Goal: Information Seeking & Learning: Learn about a topic

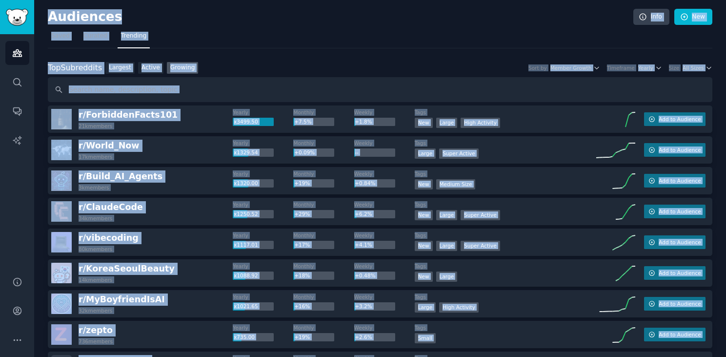
drag, startPoint x: 580, startPoint y: 99, endPoint x: 476, endPoint y: -77, distance: 204.9
click at [476, 0] on html "Audiences Audiences Search Conversations AI Reports Help Account More Audiences…" at bounding box center [363, 178] width 726 height 357
click at [550, 19] on h2 "Audiences" at bounding box center [341, 17] width 586 height 16
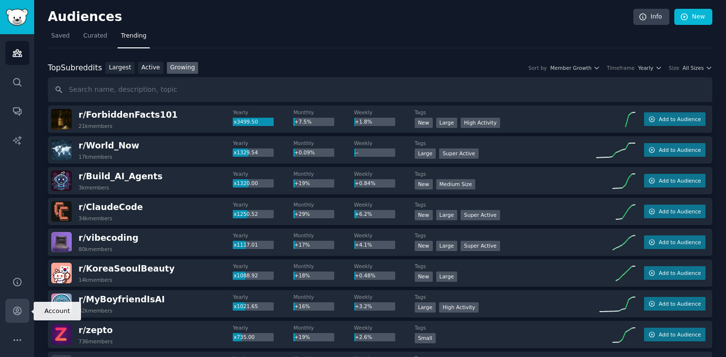
click at [20, 310] on icon "Sidebar" at bounding box center [17, 311] width 10 height 10
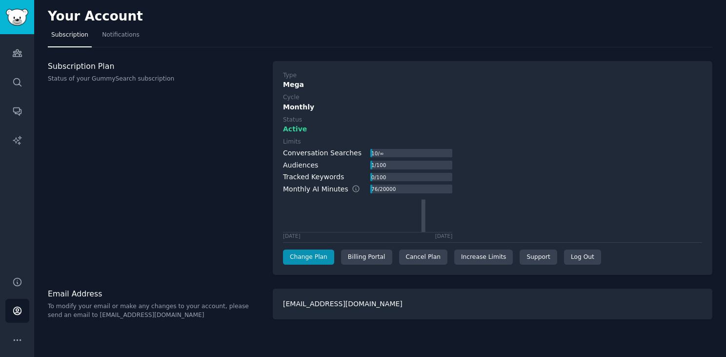
click at [344, 306] on div "[EMAIL_ADDRESS][DOMAIN_NAME]" at bounding box center [493, 304] width 440 height 31
click at [21, 342] on icon "Sidebar" at bounding box center [17, 340] width 10 height 10
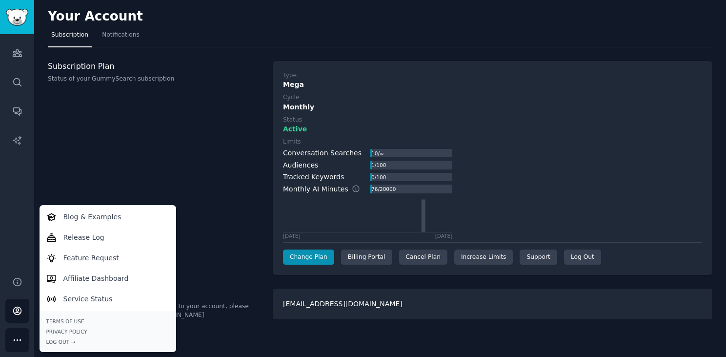
click at [220, 299] on div "Email Address To modify your email or make any changes to your account, please …" at bounding box center [155, 304] width 215 height 31
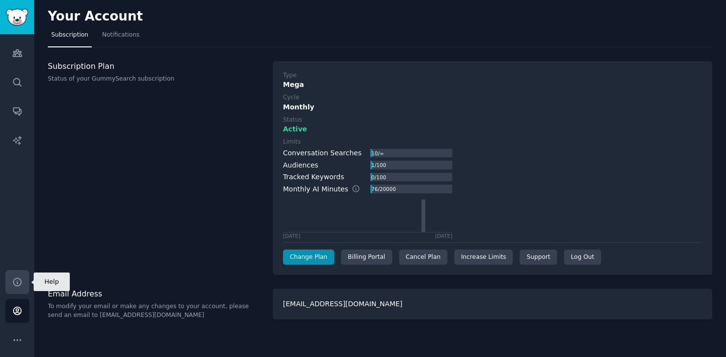
click at [20, 282] on icon "Sidebar" at bounding box center [17, 282] width 10 height 10
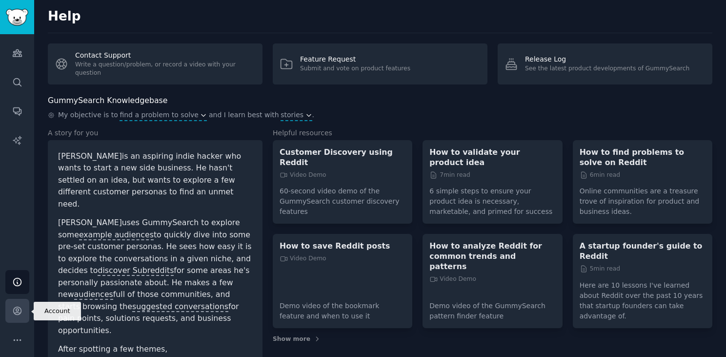
click at [14, 310] on icon "Sidebar" at bounding box center [17, 311] width 10 height 10
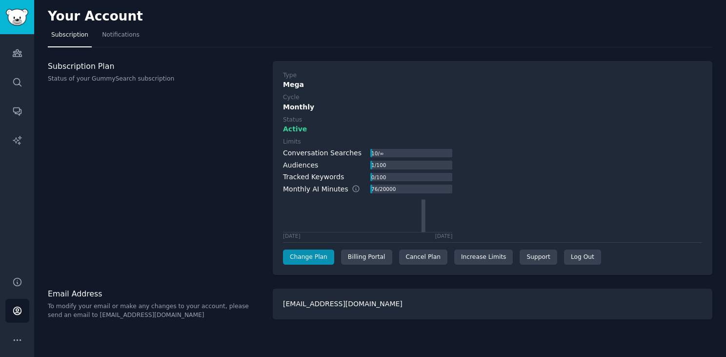
click at [317, 302] on div "[EMAIL_ADDRESS][DOMAIN_NAME]" at bounding box center [493, 304] width 440 height 31
drag, startPoint x: 236, startPoint y: 304, endPoint x: 239, endPoint y: 298, distance: 6.5
click at [240, 301] on div "Email Address To modify your email or make any changes to your account, please …" at bounding box center [155, 304] width 215 height 31
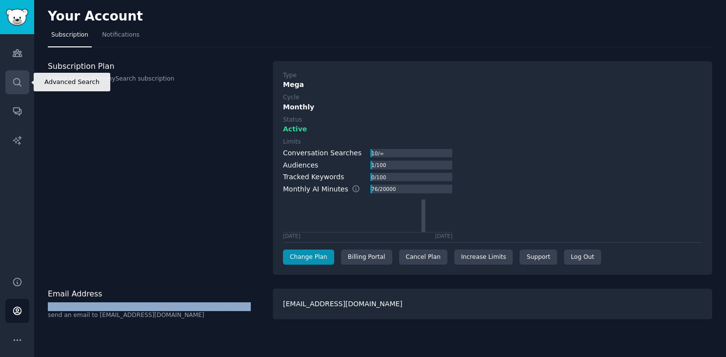
click at [17, 76] on link "Search" at bounding box center [17, 82] width 24 height 24
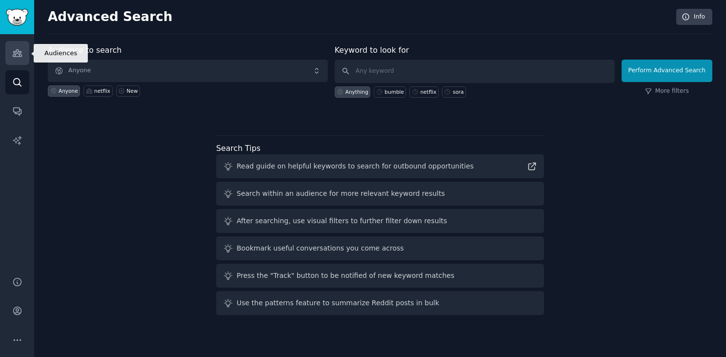
click at [20, 52] on icon "Sidebar" at bounding box center [17, 53] width 10 height 10
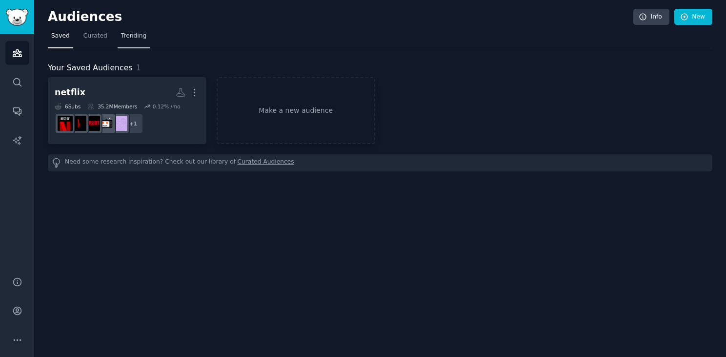
click at [130, 41] on link "Trending" at bounding box center [134, 38] width 32 height 20
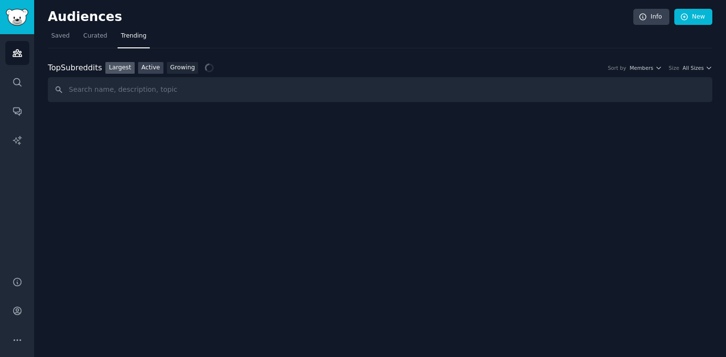
click at [155, 69] on link "Active" at bounding box center [150, 68] width 25 height 12
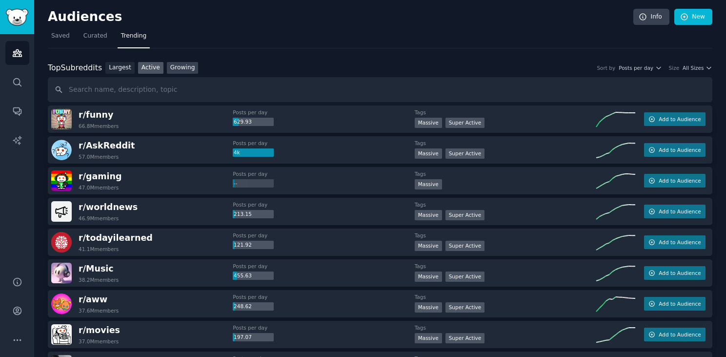
click at [185, 71] on link "Growing" at bounding box center [183, 68] width 32 height 12
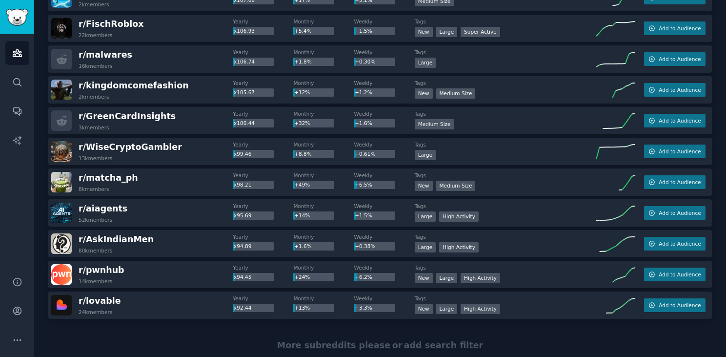
scroll to position [1349, 0]
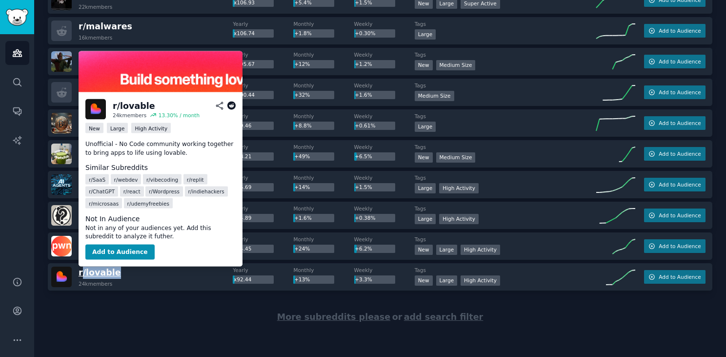
drag, startPoint x: 128, startPoint y: 274, endPoint x: 83, endPoint y: 273, distance: 45.4
click at [83, 273] on div "r/ lovable 24k members" at bounding box center [142, 277] width 182 height 21
click at [156, 320] on div "More subreddits please or add search filter" at bounding box center [380, 316] width 665 height 53
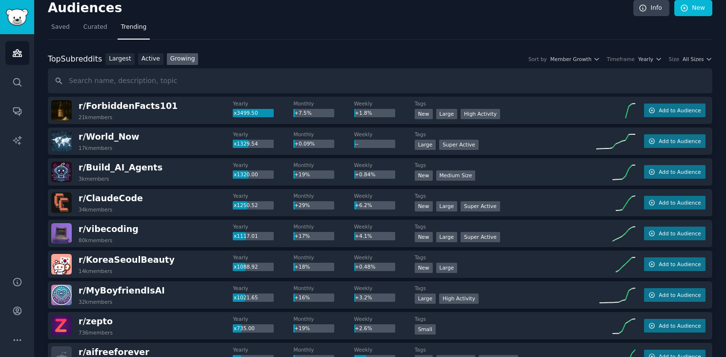
scroll to position [0, 0]
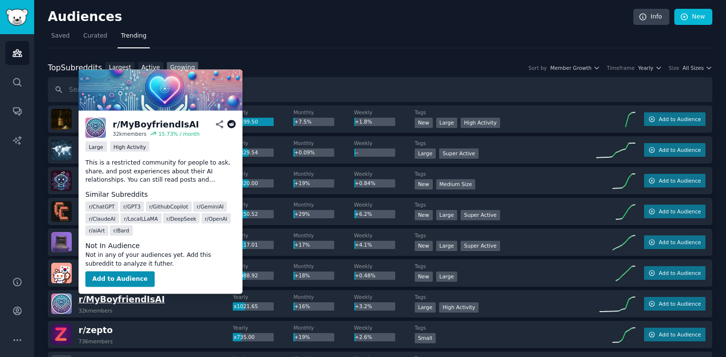
click at [137, 302] on span "r/ [PERSON_NAME]" at bounding box center [122, 299] width 86 height 10
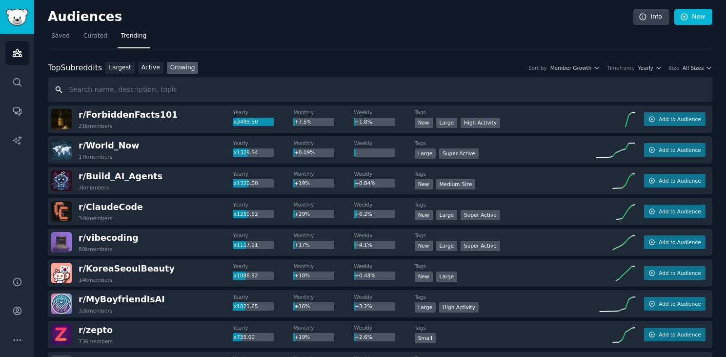
click at [205, 90] on input "text" at bounding box center [380, 89] width 665 height 25
type input "avatars"
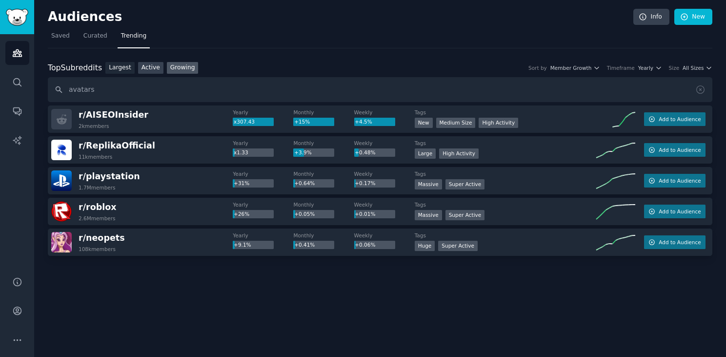
click at [151, 64] on link "Active" at bounding box center [150, 68] width 25 height 12
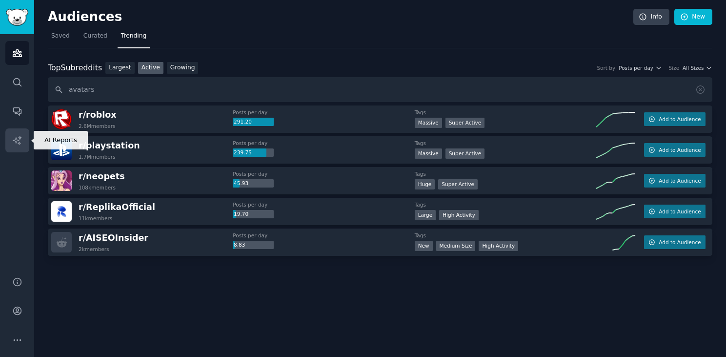
click at [14, 135] on icon "Sidebar" at bounding box center [17, 140] width 10 height 10
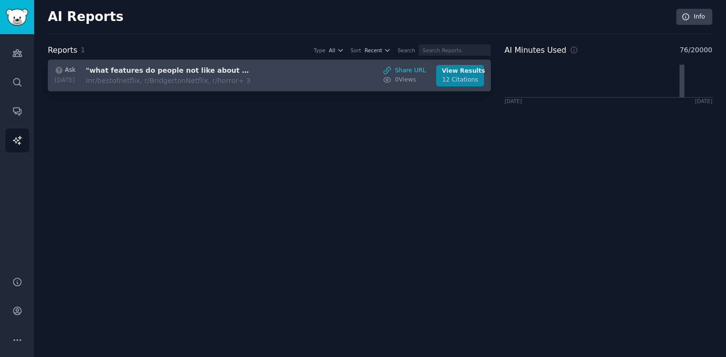
click at [466, 77] on div "12 Citations" at bounding box center [460, 80] width 37 height 9
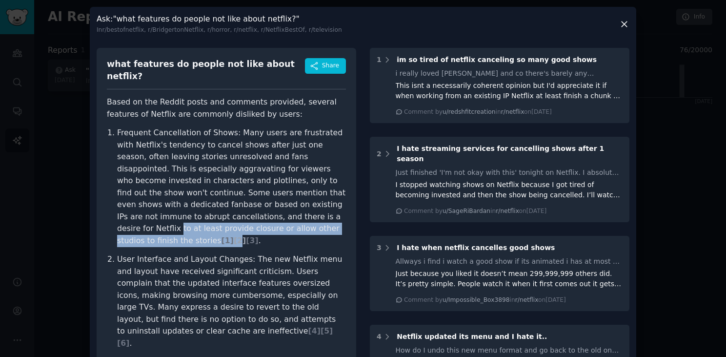
drag, startPoint x: 275, startPoint y: 208, endPoint x: 304, endPoint y: 216, distance: 30.0
click at [304, 216] on p "Frequent Cancellation of Shows: Many users are frustrated with Netflix's tenden…" at bounding box center [231, 187] width 229 height 120
click at [246, 236] on span "[ 2 ]" at bounding box center [240, 240] width 12 height 9
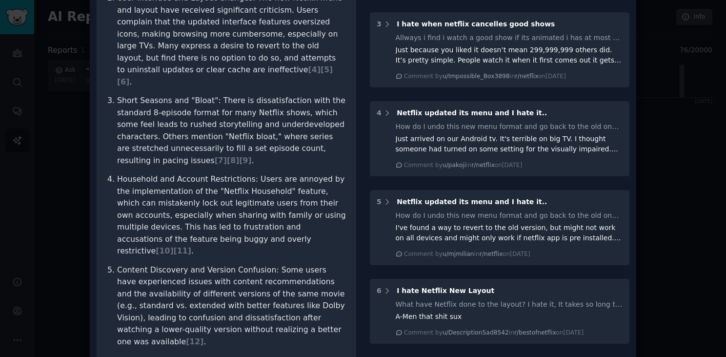
scroll to position [293, 0]
